Goal: Use online tool/utility: Utilize a website feature to perform a specific function

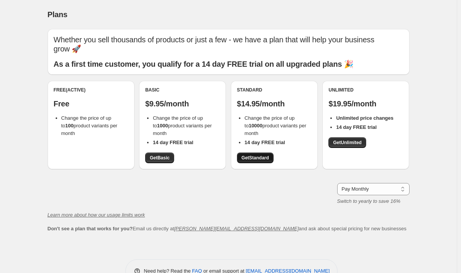
click at [260, 157] on span "Get Standard" at bounding box center [254, 158] width 27 height 6
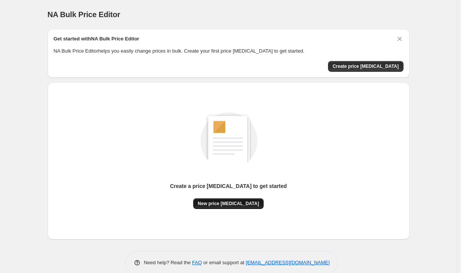
click at [245, 203] on span "New price [MEDICAL_DATA]" at bounding box center [228, 203] width 61 height 6
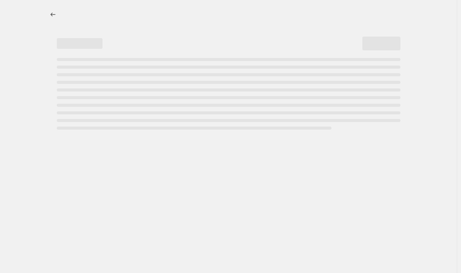
select select "percentage"
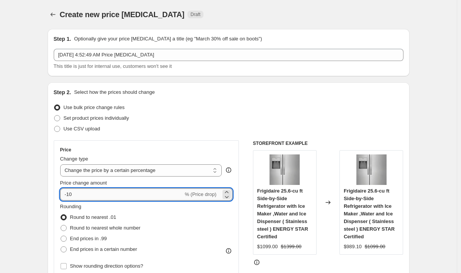
click at [88, 195] on input "-10" at bounding box center [121, 194] width 123 height 12
type input "-1"
type input "-58"
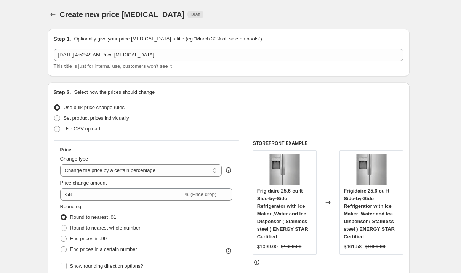
click at [291, 113] on div "Set product prices individually" at bounding box center [229, 118] width 350 height 11
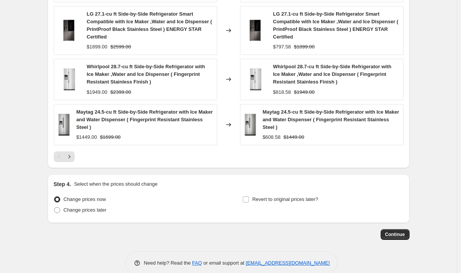
scroll to position [547, 0]
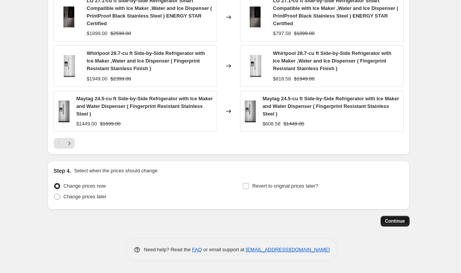
click at [393, 224] on span "Continue" at bounding box center [395, 221] width 20 height 6
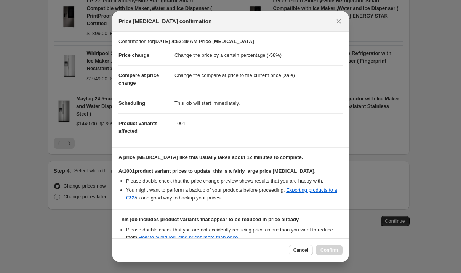
scroll to position [90, 0]
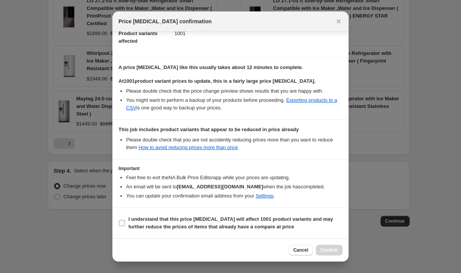
click at [142, 223] on span "I understand that this price change job will affect 1001 product variants and m…" at bounding box center [235, 222] width 214 height 15
click at [125, 223] on input "I understand that this price change job will affect 1001 product variants and m…" at bounding box center [122, 223] width 6 height 6
checkbox input "true"
drag, startPoint x: 326, startPoint y: 250, endPoint x: 217, endPoint y: 44, distance: 232.5
click at [326, 250] on span "Confirm" at bounding box center [329, 250] width 18 height 6
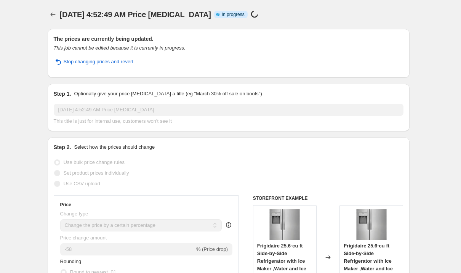
scroll to position [567, 0]
